Goal: Find specific page/section: Find specific page/section

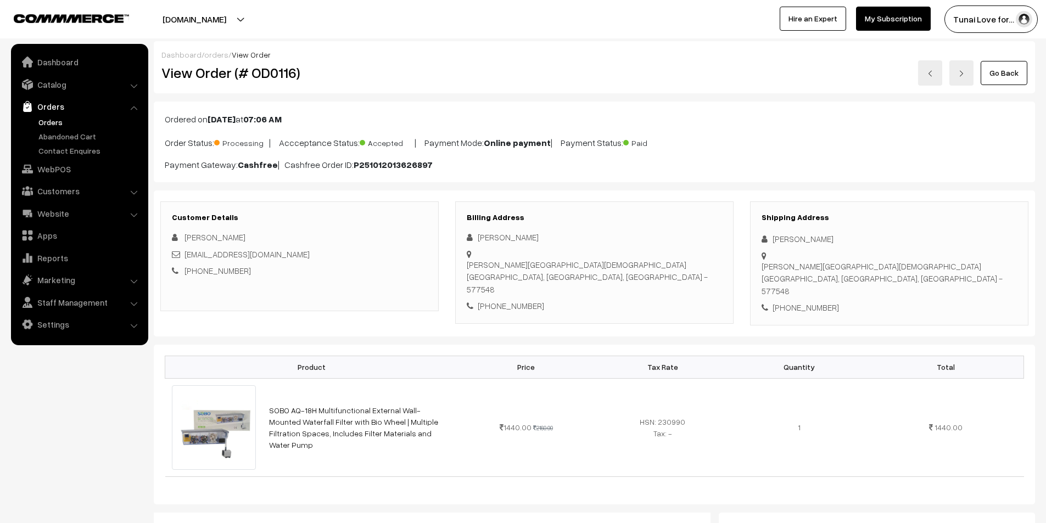
click at [48, 124] on link "Orders" at bounding box center [90, 122] width 109 height 12
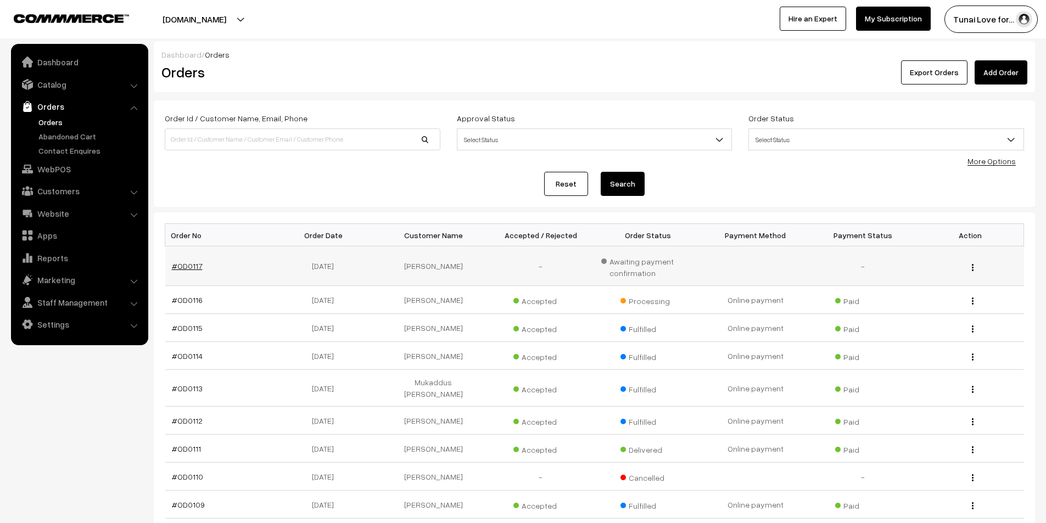
click at [198, 264] on link "#OD0117" at bounding box center [187, 265] width 31 height 9
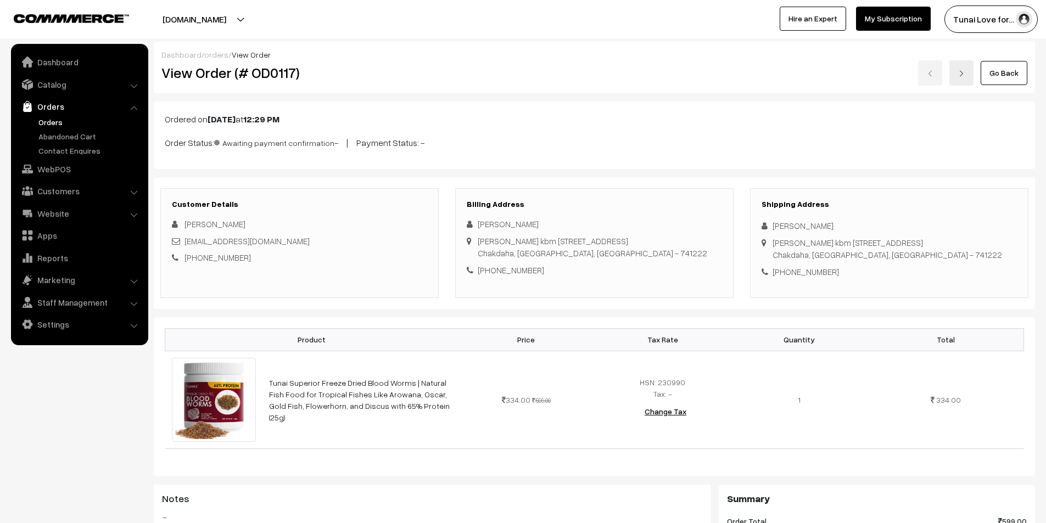
click at [43, 119] on link "Orders" at bounding box center [90, 122] width 109 height 12
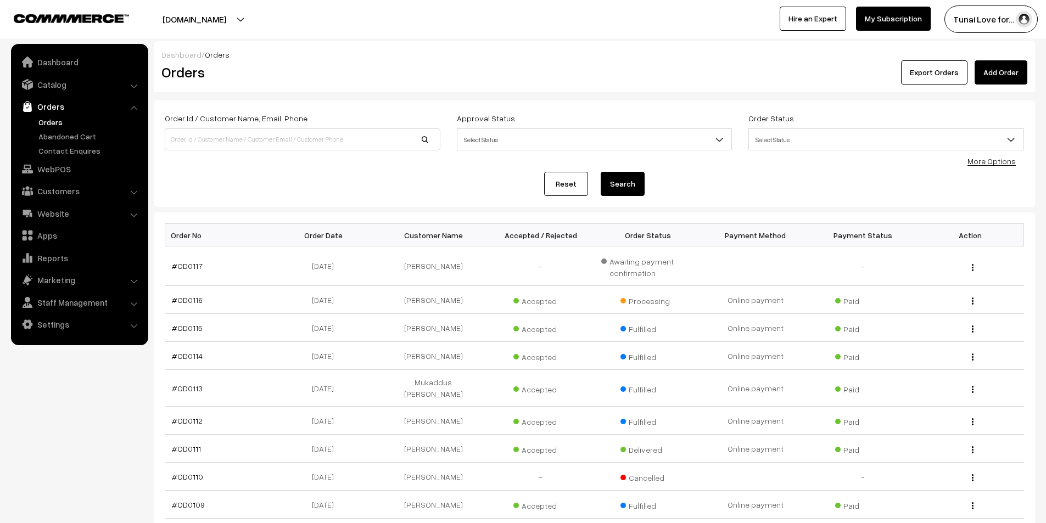
click at [62, 117] on link "Orders" at bounding box center [90, 122] width 109 height 12
click at [56, 88] on link "Catalog" at bounding box center [79, 85] width 131 height 20
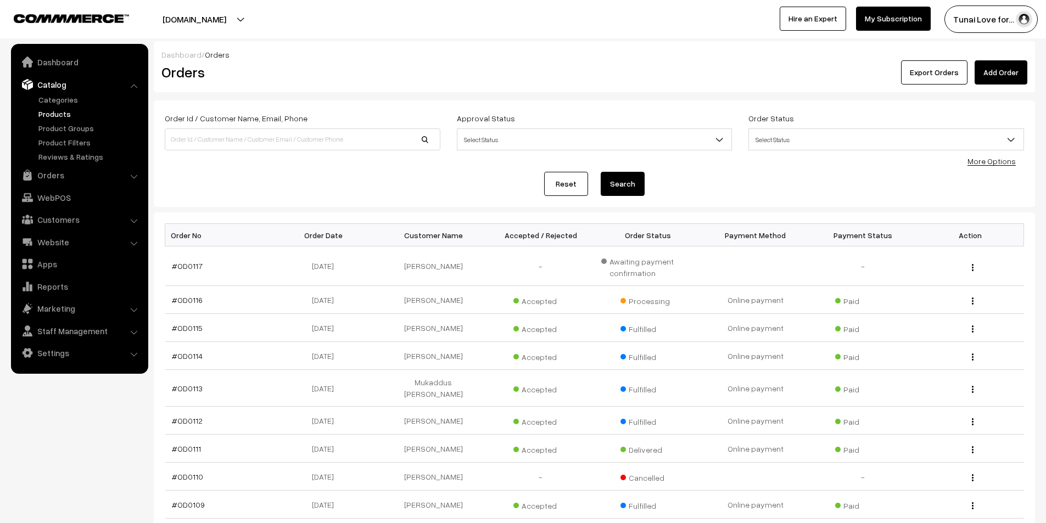
click at [52, 113] on link "Products" at bounding box center [90, 114] width 109 height 12
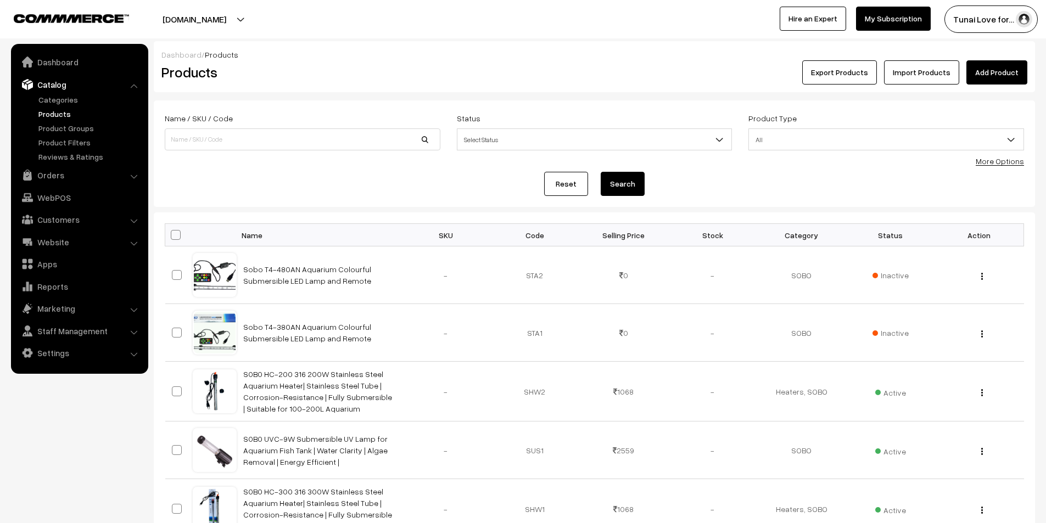
click at [991, 166] on div "More Options" at bounding box center [1000, 161] width 48 height 12
click at [1007, 161] on link "More Options" at bounding box center [1000, 160] width 48 height 9
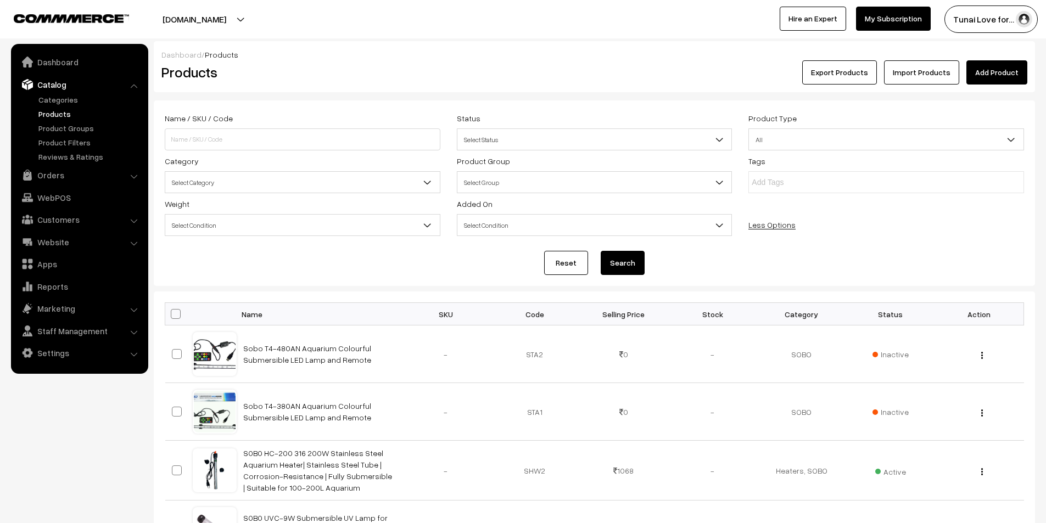
click at [341, 177] on span "Select Category" at bounding box center [302, 182] width 275 height 19
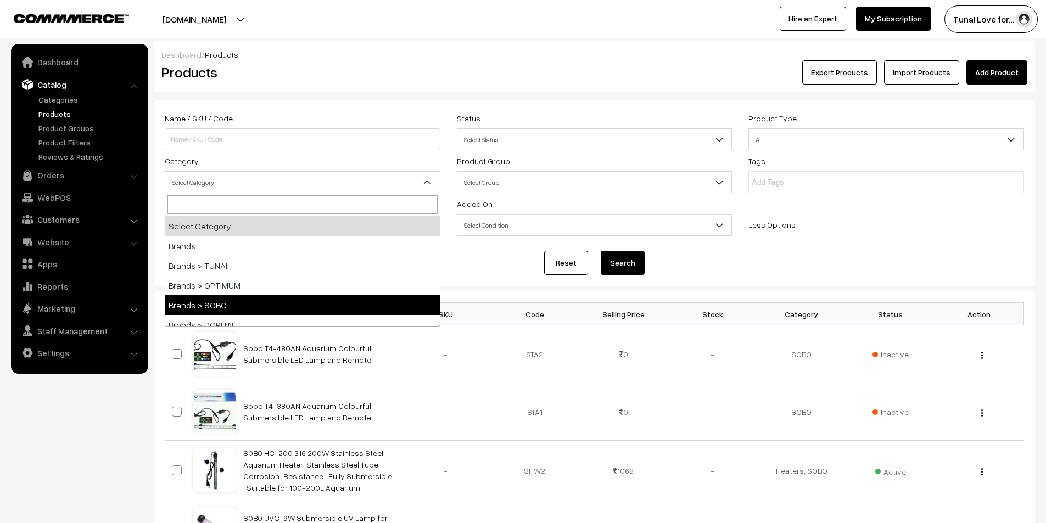
select select "37"
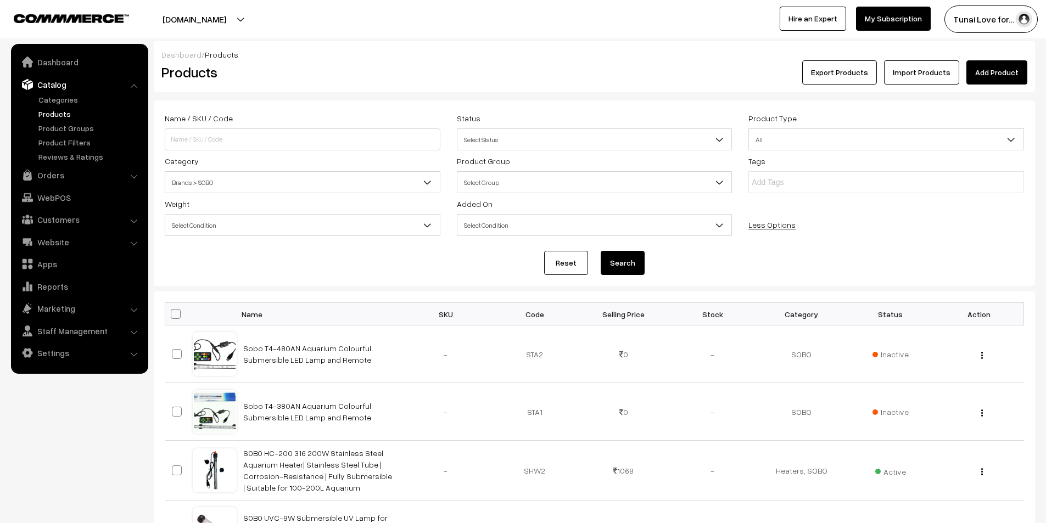
click at [629, 260] on button "Search" at bounding box center [623, 263] width 44 height 24
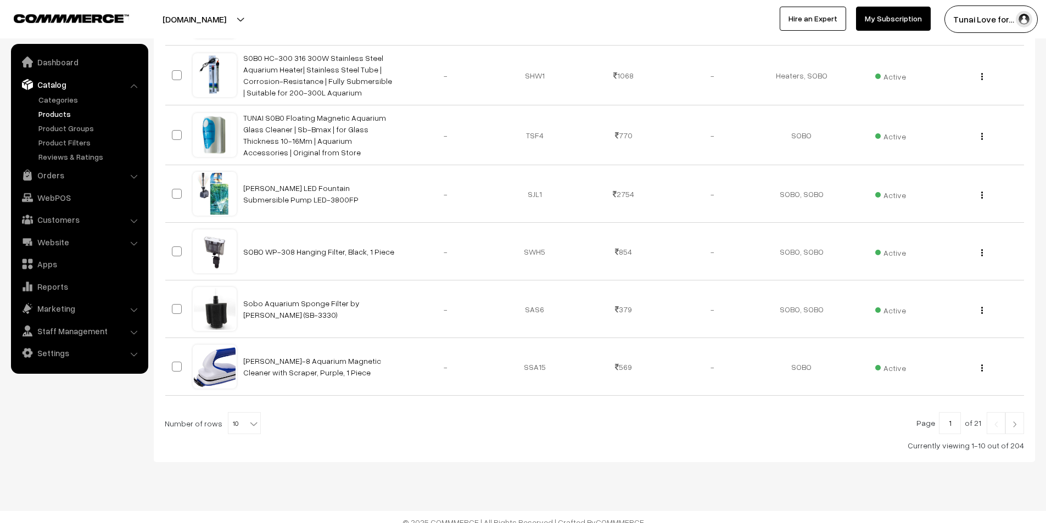
scroll to position [523, 0]
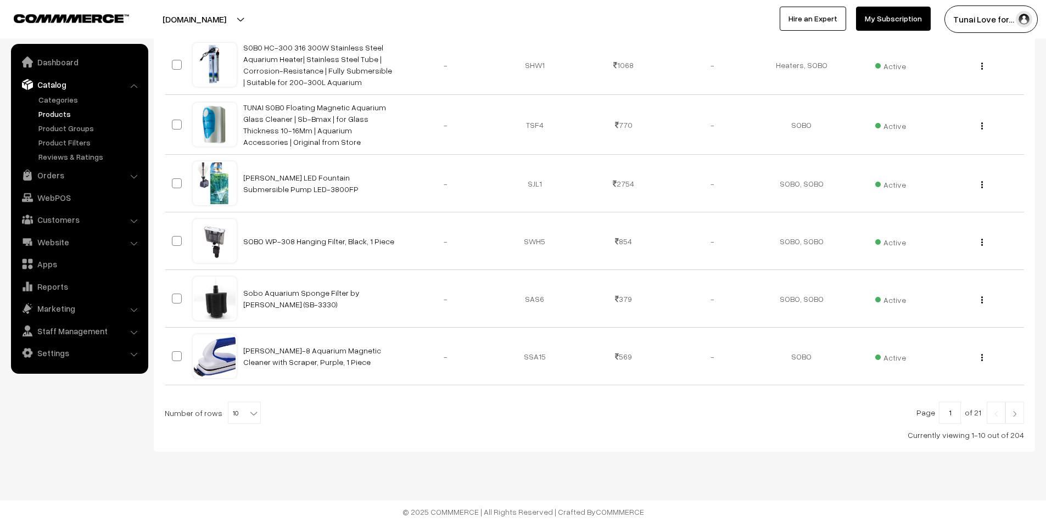
click at [248, 415] on b at bounding box center [253, 413] width 11 height 11
select select "100"
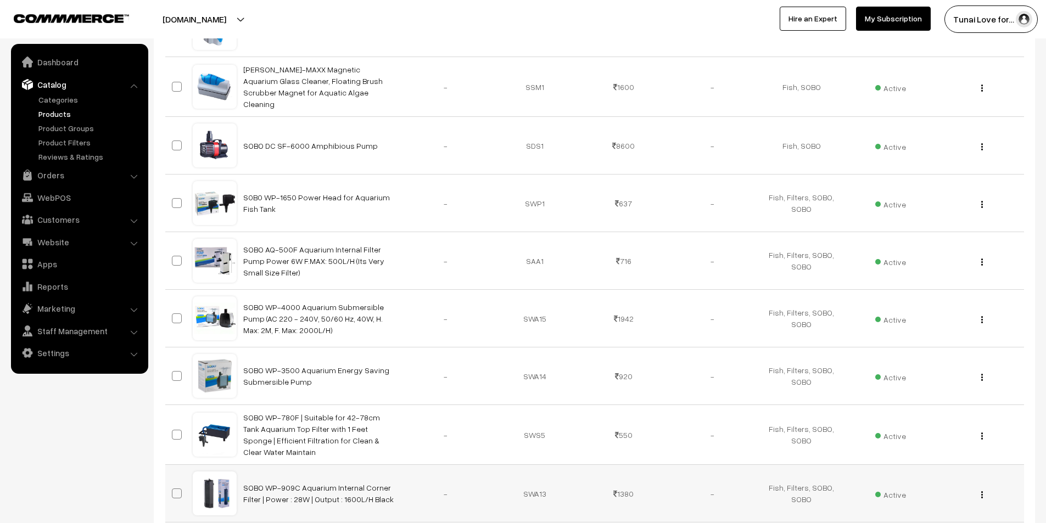
scroll to position [5762, 0]
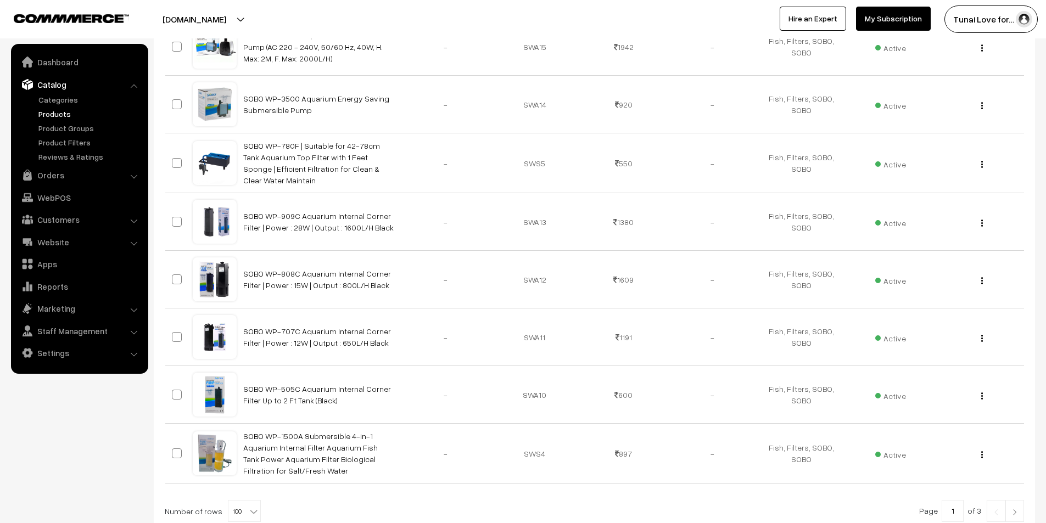
click at [1015, 509] on img at bounding box center [1015, 512] width 10 height 7
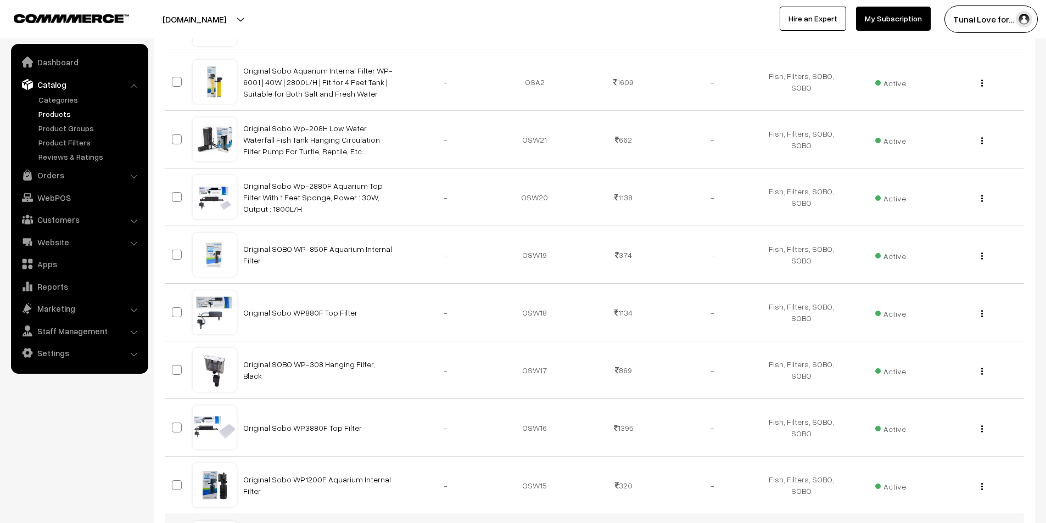
scroll to position [4667, 0]
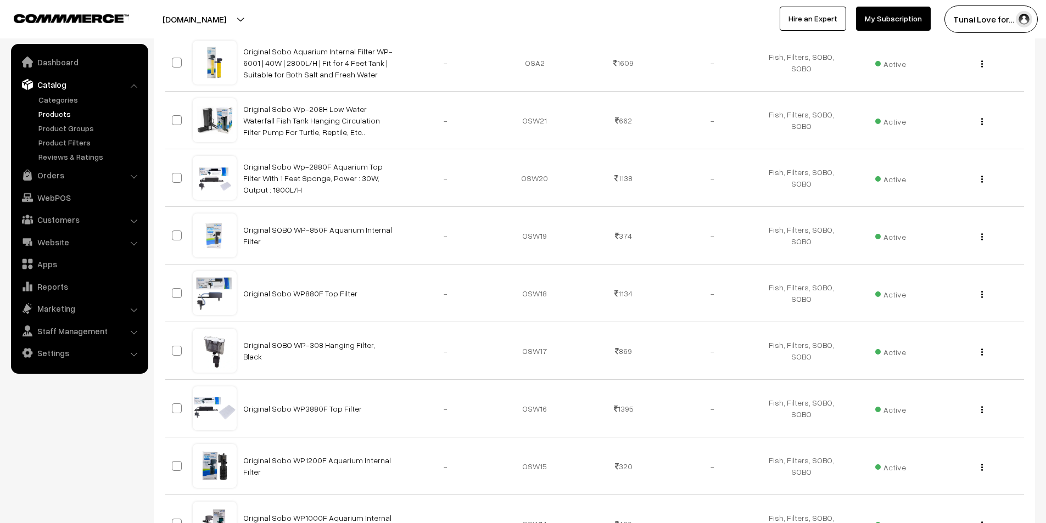
click at [53, 110] on link "Products" at bounding box center [90, 114] width 109 height 12
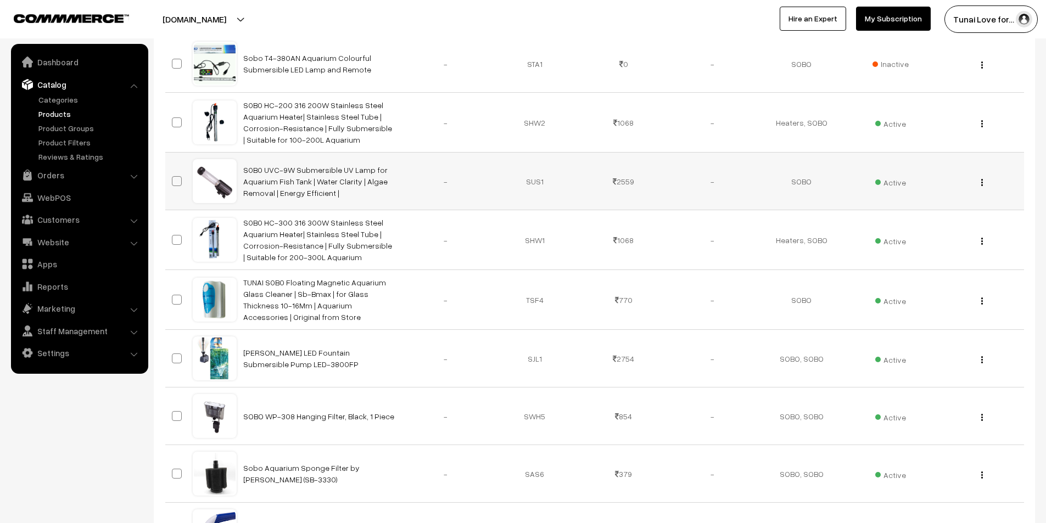
scroll to position [439, 0]
